Goal: Information Seeking & Learning: Check status

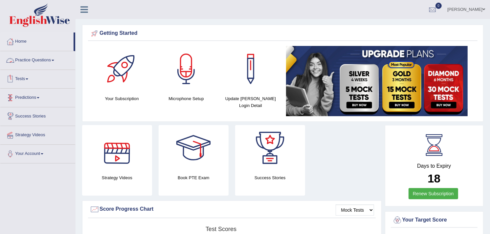
click at [21, 78] on link "Tests" at bounding box center [37, 78] width 75 height 16
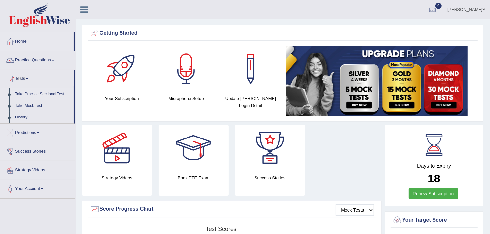
click at [30, 90] on link "Take Practice Sectional Test" at bounding box center [42, 94] width 61 height 12
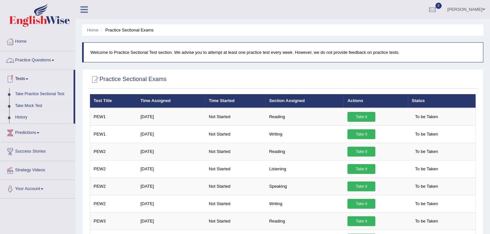
click at [18, 114] on link "History" at bounding box center [42, 118] width 61 height 12
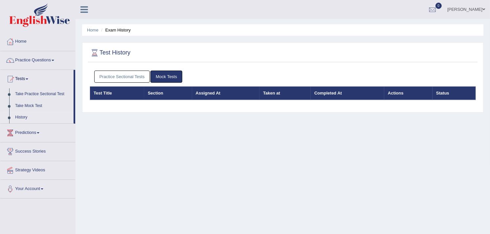
click at [122, 77] on link "Practice Sectional Tests" at bounding box center [122, 77] width 56 height 12
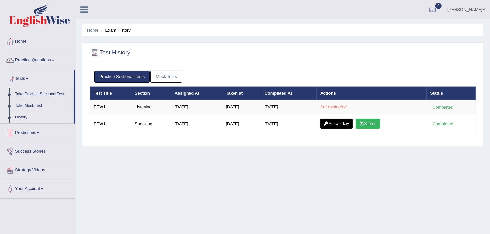
click at [28, 61] on link "Practice Questions" at bounding box center [37, 59] width 75 height 16
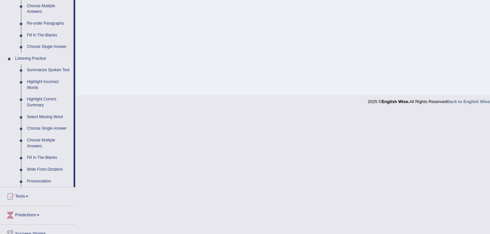
scroll to position [242, 0]
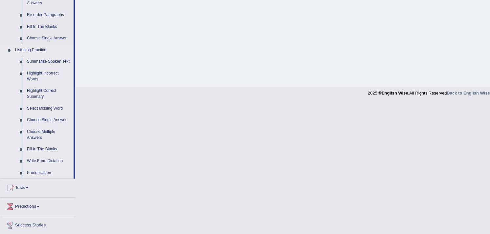
click at [35, 130] on link "Choose Multiple Answers" at bounding box center [49, 134] width 50 height 17
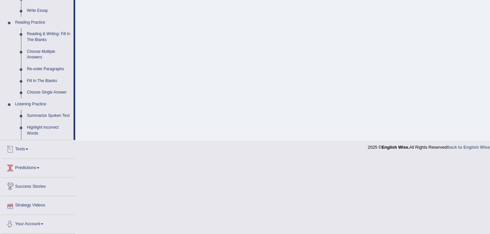
scroll to position [170, 0]
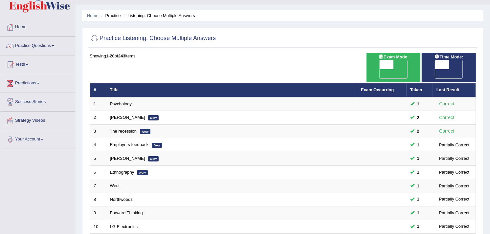
scroll to position [12, 0]
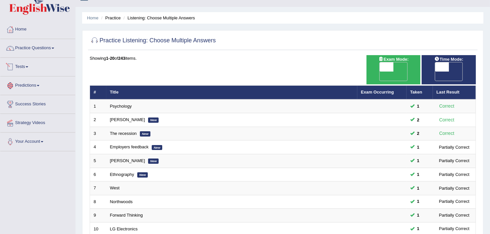
click at [12, 72] on link "Tests" at bounding box center [37, 66] width 75 height 16
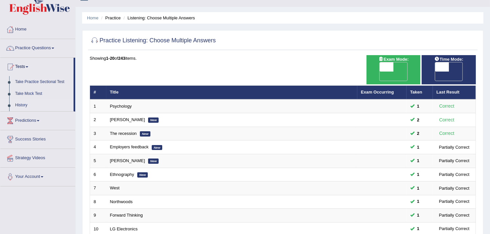
click at [24, 107] on link "History" at bounding box center [42, 106] width 61 height 12
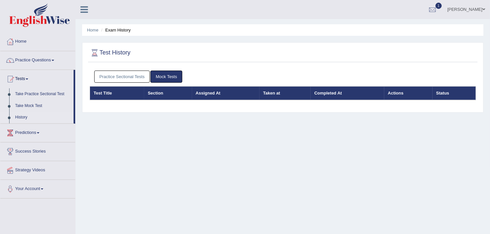
click at [109, 81] on link "Practice Sectional Tests" at bounding box center [122, 77] width 56 height 12
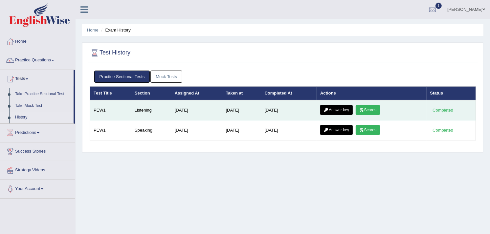
click at [371, 110] on link "Scores" at bounding box center [368, 110] width 24 height 10
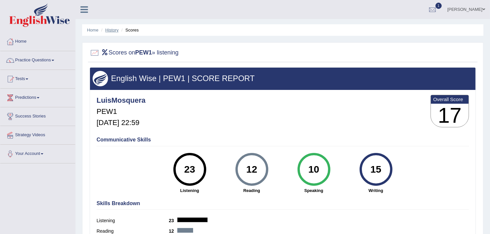
click at [110, 31] on link "History" at bounding box center [111, 30] width 13 height 5
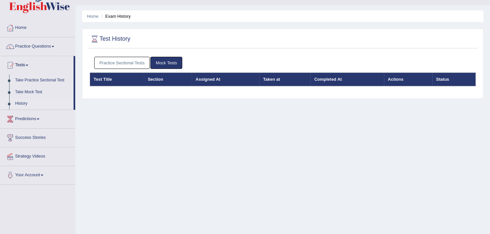
scroll to position [14, 0]
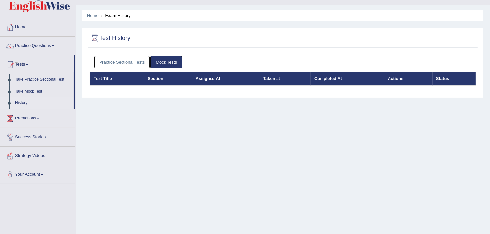
click at [137, 59] on link "Practice Sectional Tests" at bounding box center [122, 62] width 56 height 12
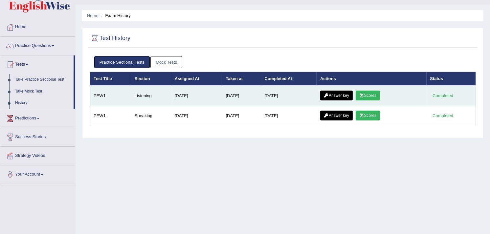
click at [340, 95] on link "Answer key" at bounding box center [336, 96] width 33 height 10
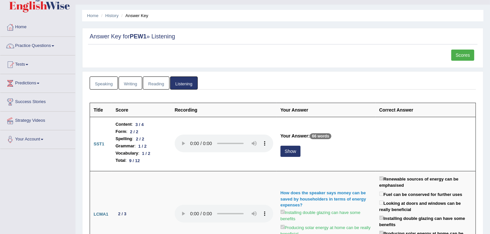
scroll to position [3, 0]
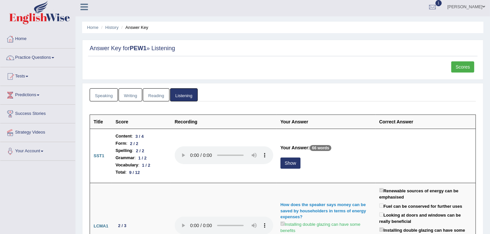
click at [464, 66] on link "Scores" at bounding box center [463, 66] width 23 height 11
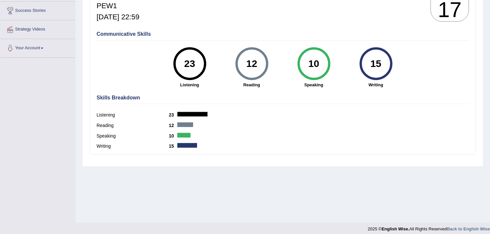
scroll to position [110, 0]
